Goal: Check status: Check status

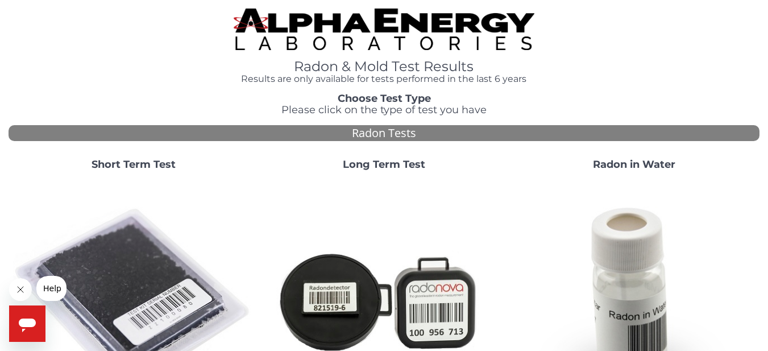
click at [131, 164] on strong "Short Term Test" at bounding box center [133, 164] width 84 height 12
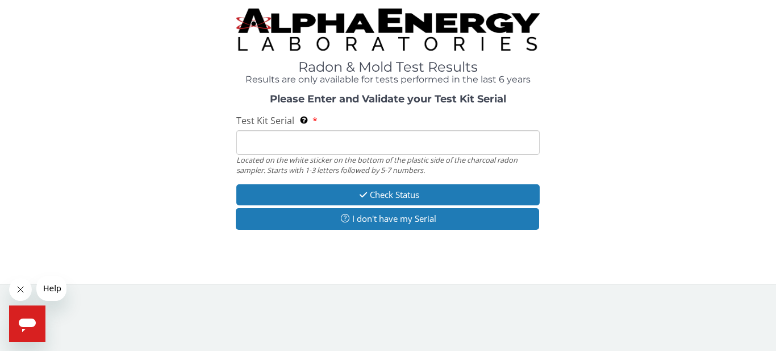
click at [304, 144] on input "Test Kit Serial Located on the white sticker on the bottom of the plastic side …" at bounding box center [387, 142] width 303 height 24
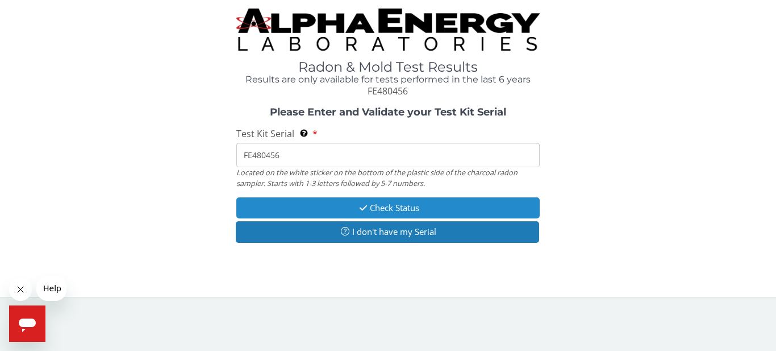
type input "FE480456"
click at [452, 208] on button "Check Status" at bounding box center [387, 207] width 303 height 21
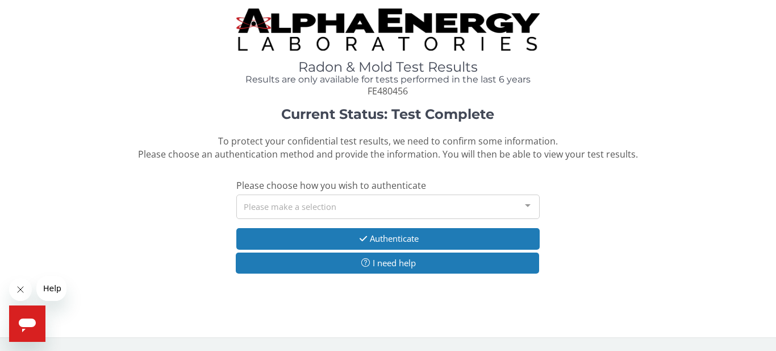
click at [518, 206] on div at bounding box center [527, 206] width 23 height 22
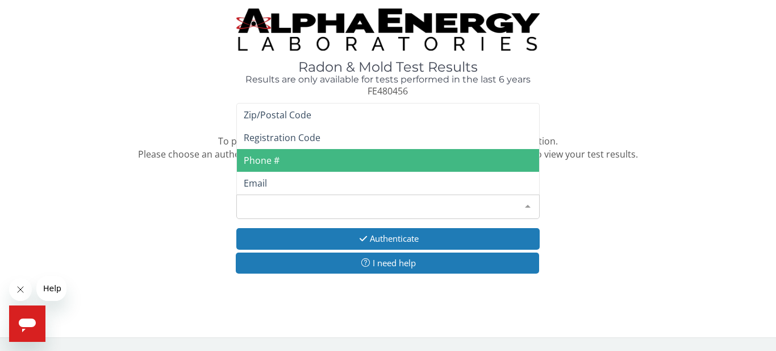
click at [296, 160] on span "Phone #" at bounding box center [388, 160] width 302 height 23
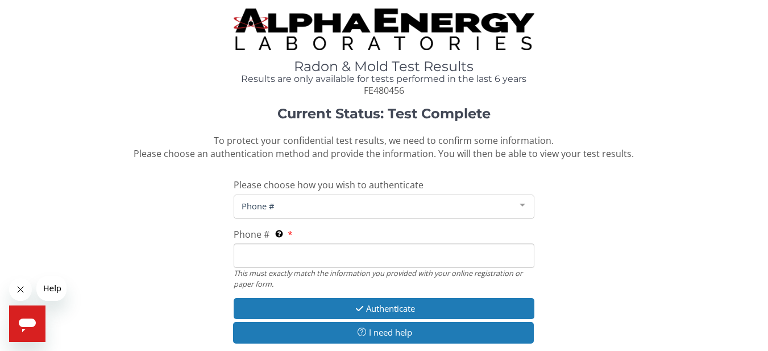
click at [320, 249] on input "Phone # This must exactly match the information you provided with your online r…" at bounding box center [384, 255] width 300 height 24
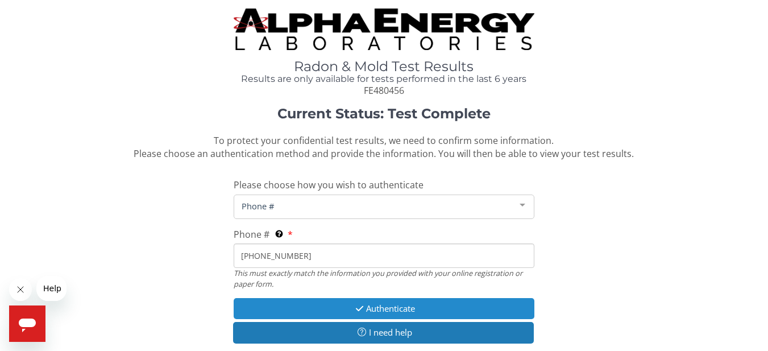
type input "[PHONE_NUMBER]"
click at [387, 304] on button "Authenticate" at bounding box center [384, 308] width 300 height 21
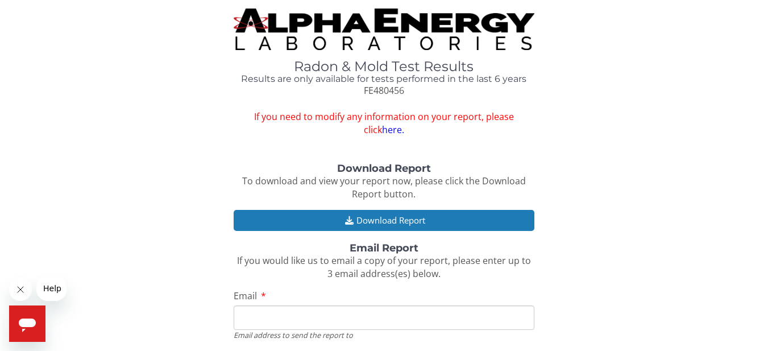
click at [289, 315] on input "Email" at bounding box center [384, 317] width 300 height 24
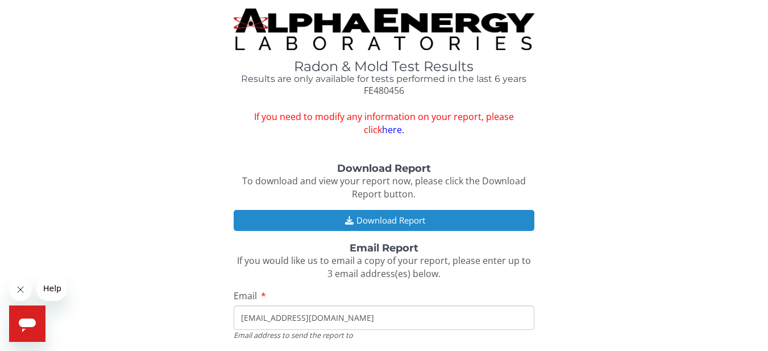
type input "[EMAIL_ADDRESS][DOMAIN_NAME]"
click at [396, 222] on button "Download Report" at bounding box center [384, 220] width 300 height 21
